Goal: Task Accomplishment & Management: Use online tool/utility

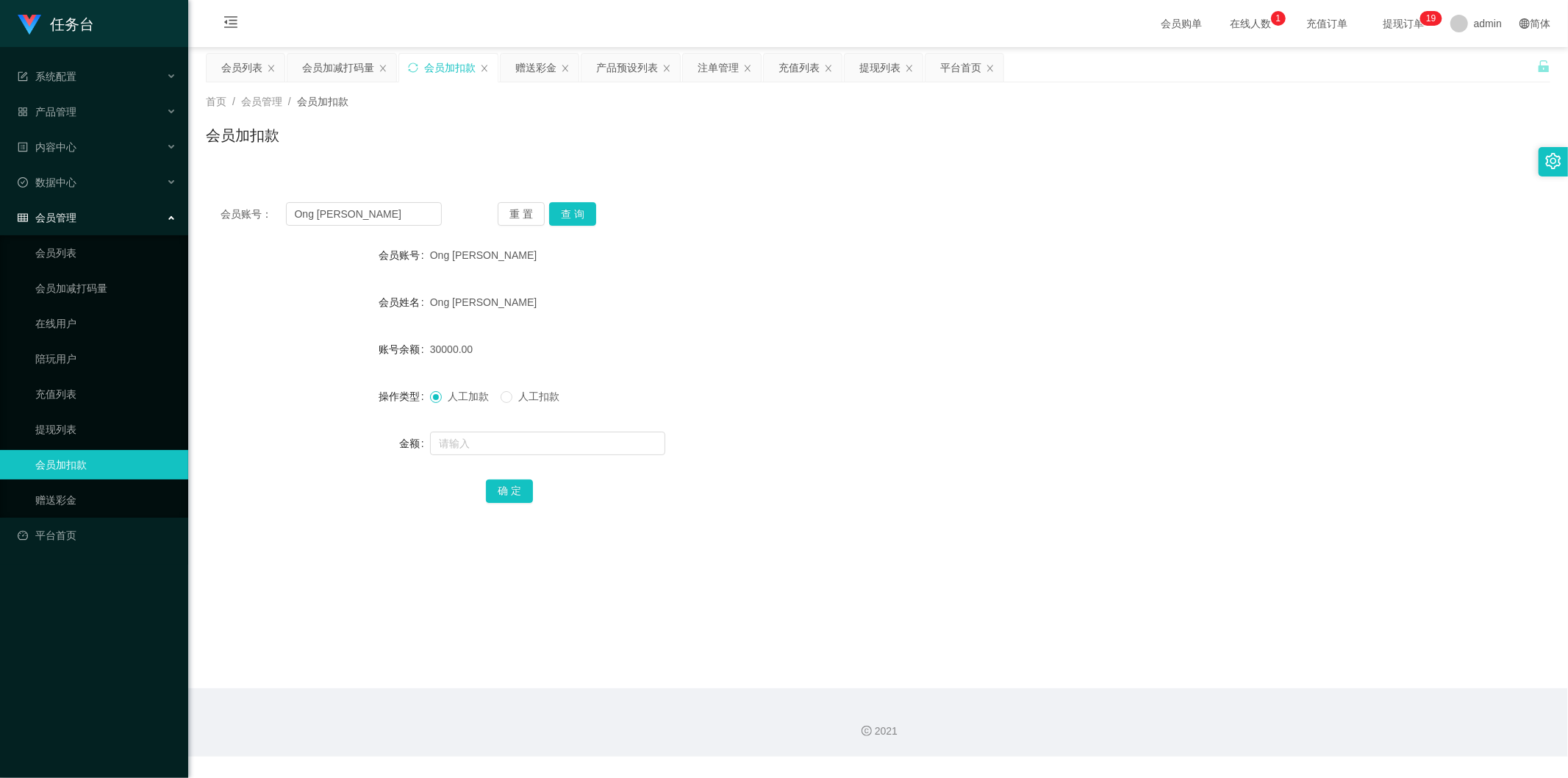
click at [395, 218] on input "Ong [PERSON_NAME]" at bounding box center [364, 214] width 157 height 24
drag, startPoint x: 0, startPoint y: 0, endPoint x: 395, endPoint y: 218, distance: 451.2
click at [395, 218] on input "Ong [PERSON_NAME]" at bounding box center [364, 214] width 157 height 24
type input "830225"
click at [564, 207] on button "查 询" at bounding box center [572, 214] width 47 height 24
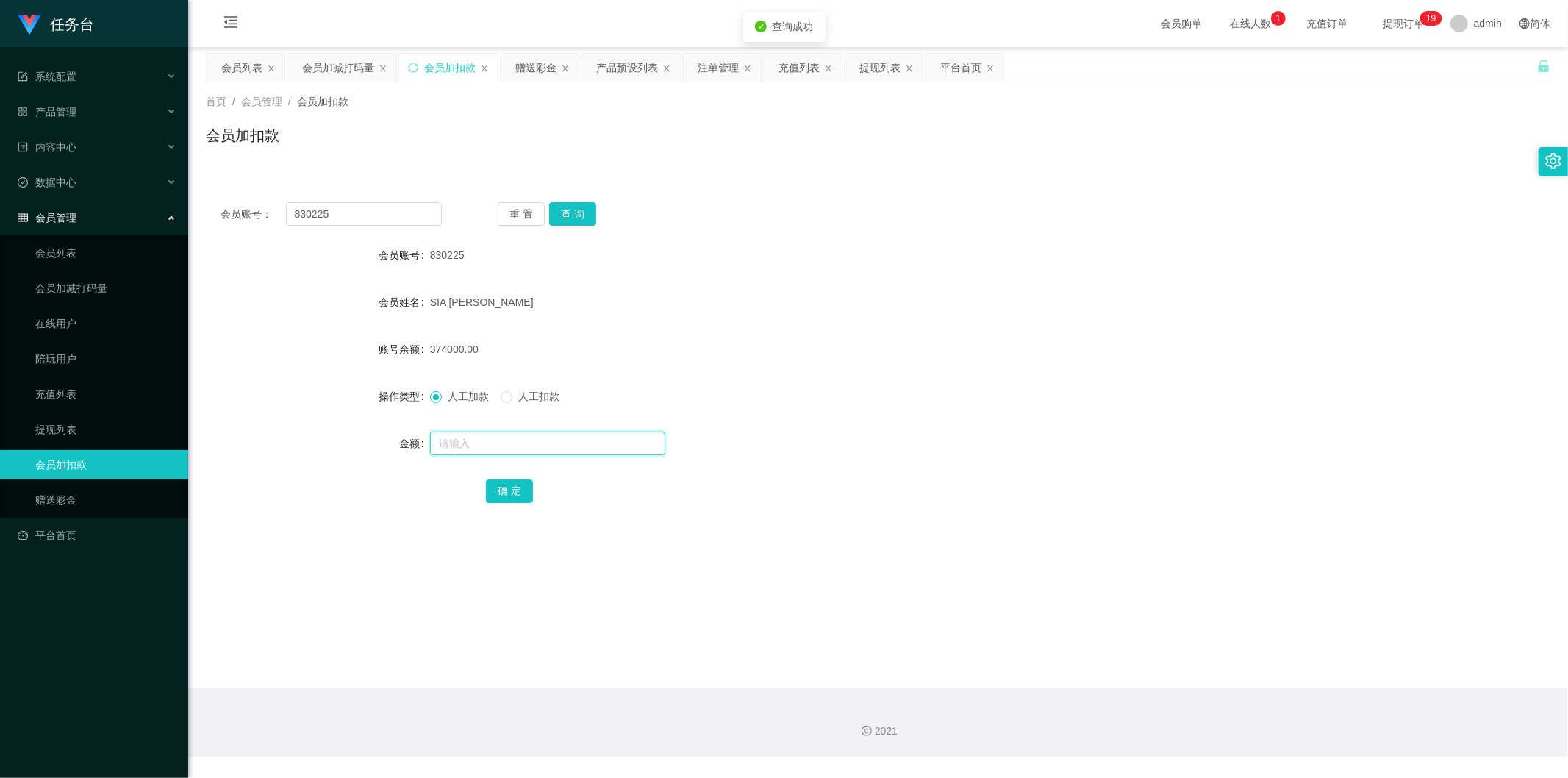
click at [505, 443] on input "text" at bounding box center [547, 443] width 235 height 24
type input "20000"
drag, startPoint x: 505, startPoint y: 488, endPoint x: 494, endPoint y: 491, distance: 11.4
click at [505, 488] on button "确 定" at bounding box center [509, 491] width 47 height 24
click at [376, 208] on input "830225" at bounding box center [364, 214] width 157 height 24
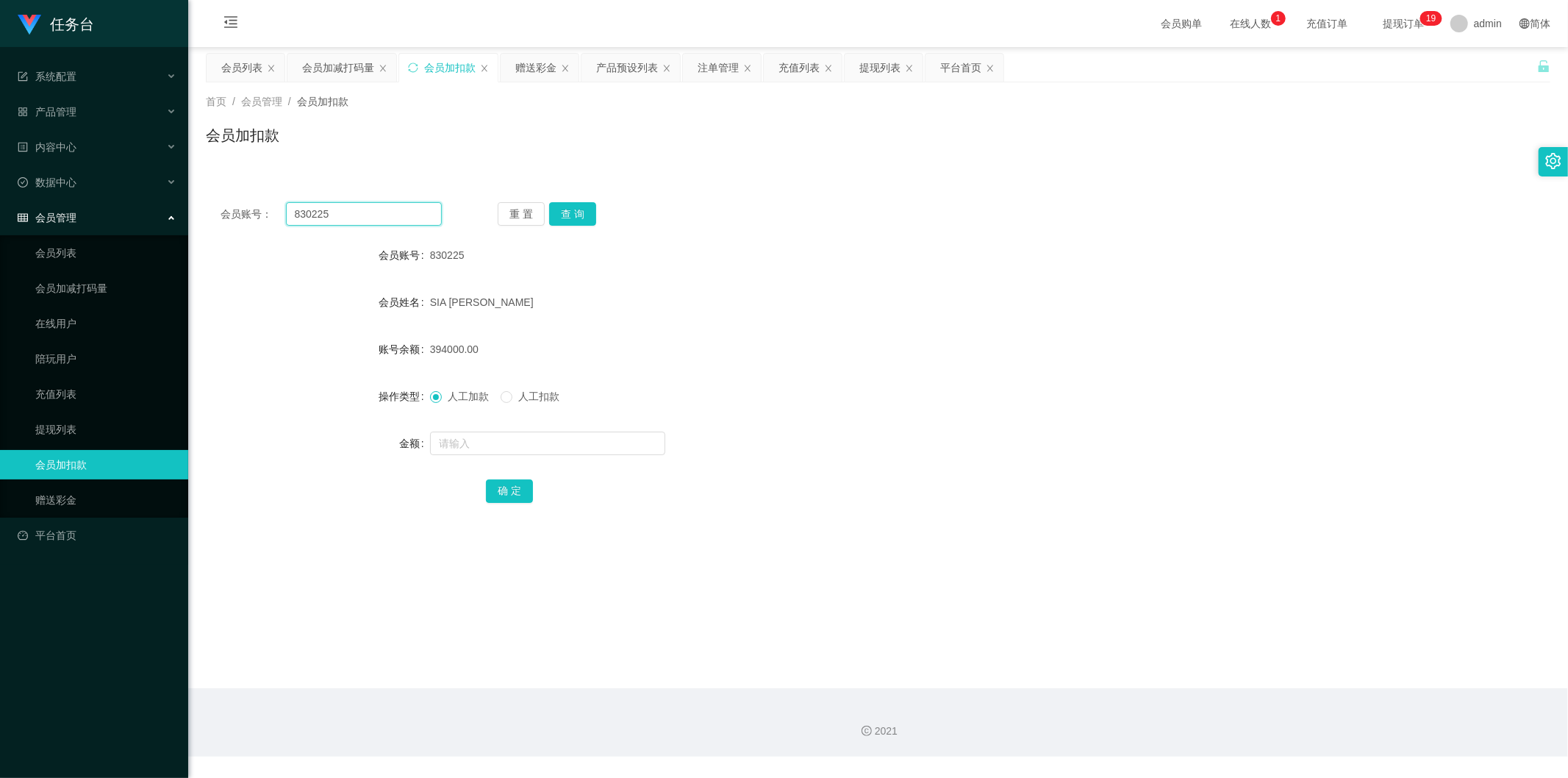
click at [376, 208] on input "830225" at bounding box center [364, 214] width 157 height 24
click at [576, 206] on button "查 询" at bounding box center [572, 214] width 47 height 24
click at [501, 441] on input "text" at bounding box center [547, 443] width 235 height 24
type input "18000"
click at [522, 494] on button "确 定" at bounding box center [509, 491] width 47 height 24
